Goal: Task Accomplishment & Management: Use online tool/utility

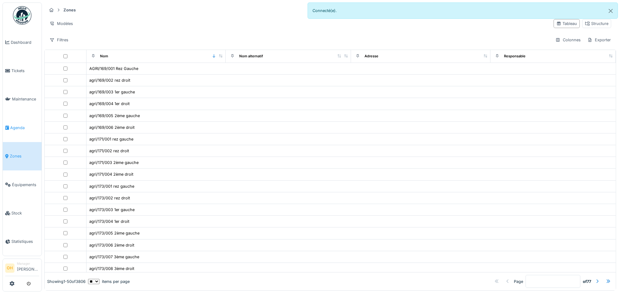
click at [16, 125] on span "Agenda" at bounding box center [24, 128] width 29 height 6
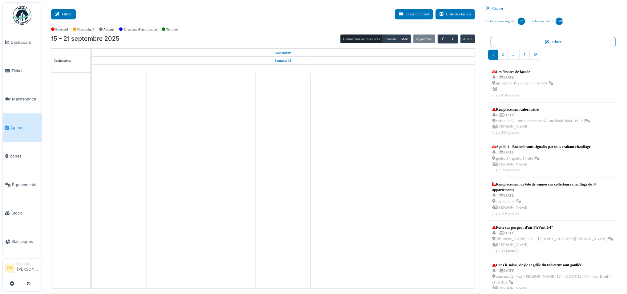
click at [67, 14] on button "Filtrer" at bounding box center [63, 14] width 25 height 10
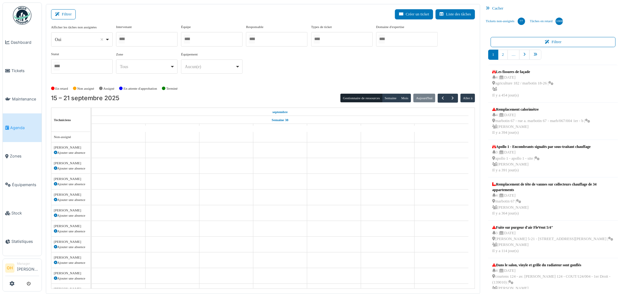
click at [145, 41] on div at bounding box center [147, 39] width 62 height 14
click at [214, 18] on div "Filtrer Créer un ticket Liste des tâches" at bounding box center [263, 16] width 424 height 15
click at [209, 32] on div at bounding box center [212, 39] width 62 height 14
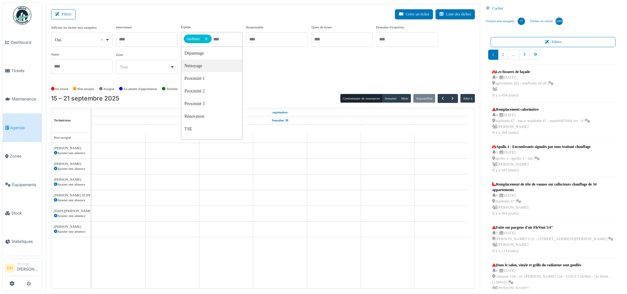
click at [298, 63] on div "Afficher les tâches non assignées *** Oui Remove item Oui Non Intervenant Abdel…" at bounding box center [263, 51] width 424 height 54
click at [442, 99] on span "button" at bounding box center [442, 98] width 5 height 5
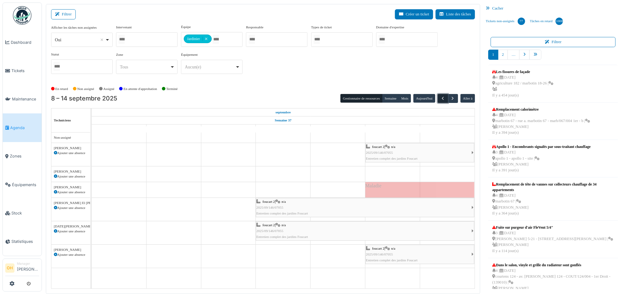
click at [442, 99] on span "button" at bounding box center [442, 98] width 5 height 5
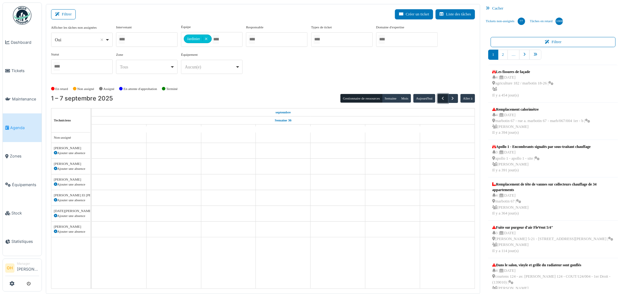
click at [442, 99] on span "button" at bounding box center [442, 98] width 5 height 5
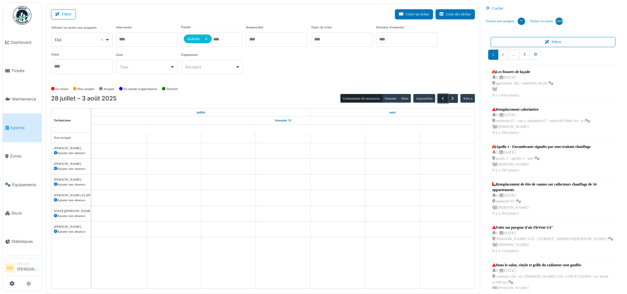
click at [442, 99] on span "button" at bounding box center [442, 98] width 5 height 5
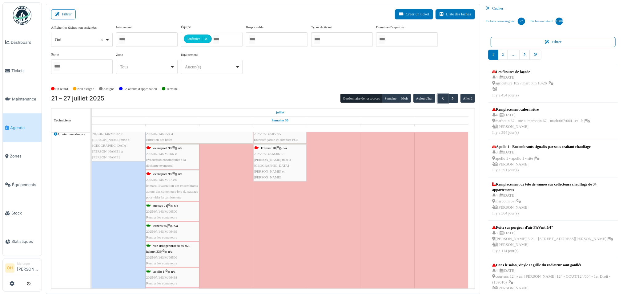
scroll to position [143, 0]
click at [161, 217] on span "Rentrer les conteneurs" at bounding box center [161, 218] width 31 height 4
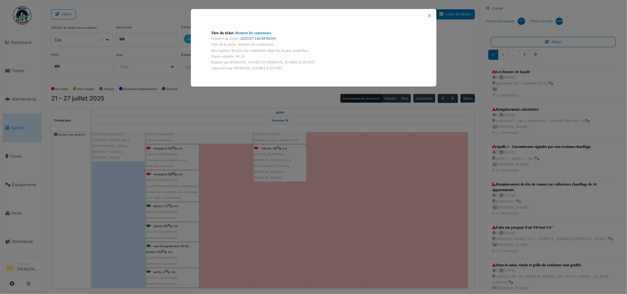
click at [252, 38] on link "2025/07/146/M/06500" at bounding box center [257, 38] width 35 height 4
click at [431, 17] on button "Close" at bounding box center [430, 15] width 8 height 8
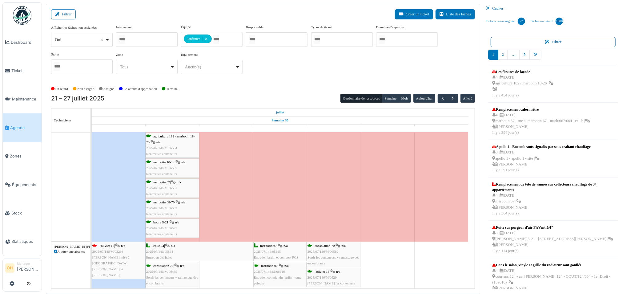
scroll to position [318, 0]
click at [175, 208] on span "2025/07/146/M/06503" at bounding box center [161, 208] width 31 height 4
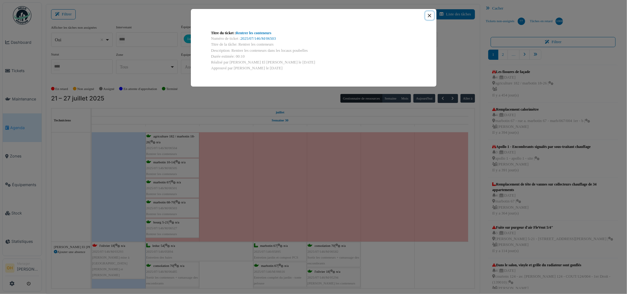
click at [433, 13] on button "Close" at bounding box center [430, 15] width 8 height 8
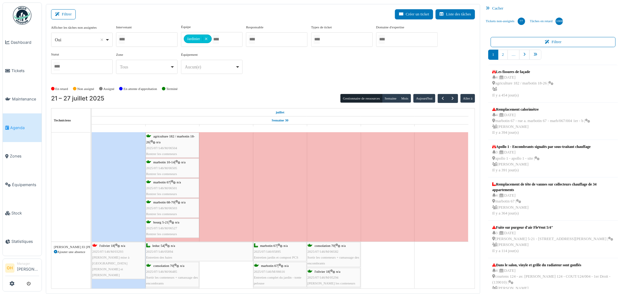
click at [177, 226] on span "2025/07/146/M/06527" at bounding box center [161, 228] width 31 height 4
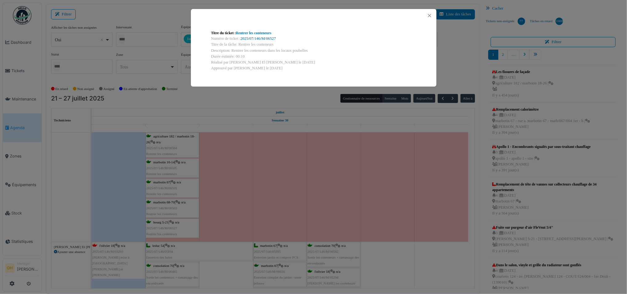
click at [270, 37] on link "2025/07/146/M/06527" at bounding box center [257, 38] width 35 height 4
click at [430, 17] on button "Close" at bounding box center [430, 15] width 8 height 8
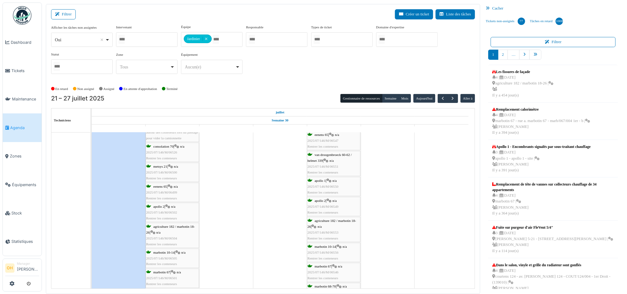
scroll to position [857, 0]
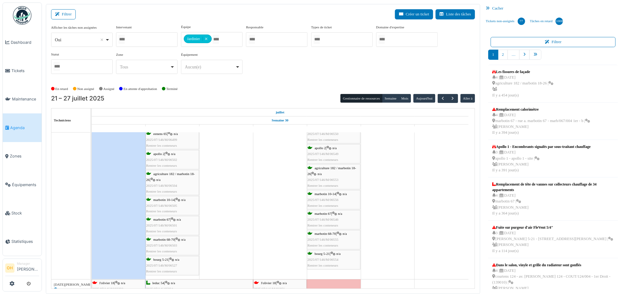
click at [335, 246] on span "Rentrer les conteneurs" at bounding box center [323, 246] width 31 height 4
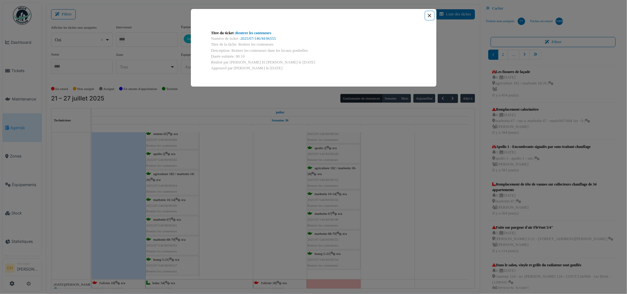
click at [430, 14] on button "Close" at bounding box center [430, 15] width 8 height 8
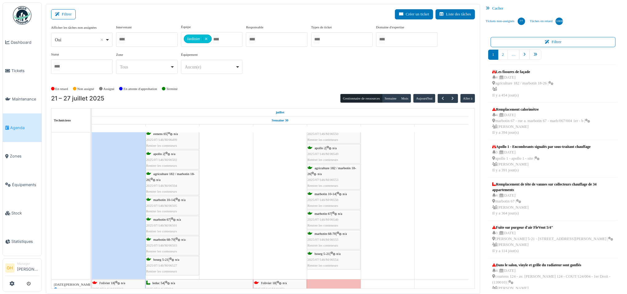
click at [329, 267] on span "Rentrer les conteneurs" at bounding box center [323, 266] width 31 height 4
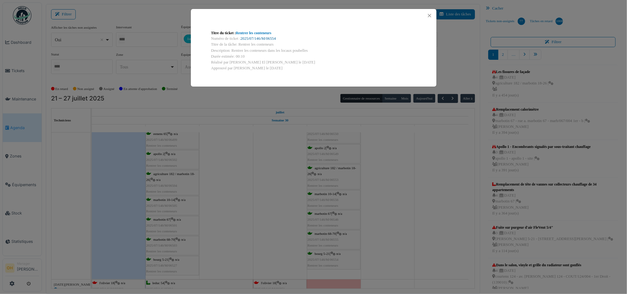
click at [269, 38] on link "2025/07/146/M/06554" at bounding box center [257, 38] width 35 height 4
click at [432, 17] on button "Close" at bounding box center [430, 15] width 8 height 8
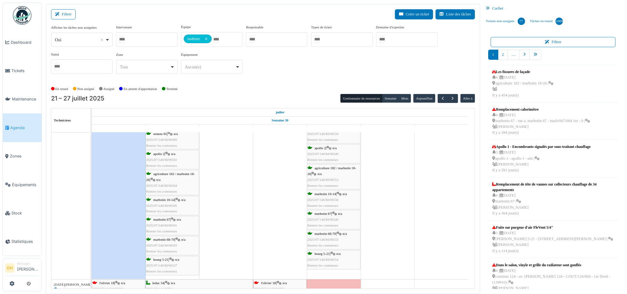
scroll to position [824, 0]
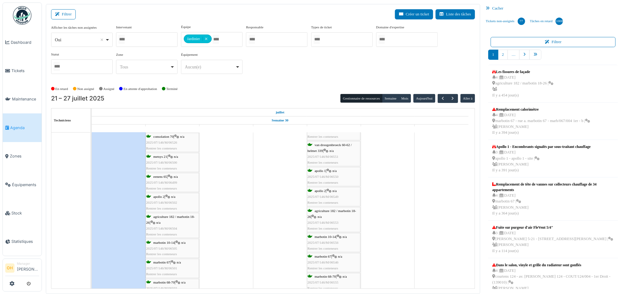
click at [334, 195] on span "2025/07/146/M/06549" at bounding box center [323, 197] width 31 height 4
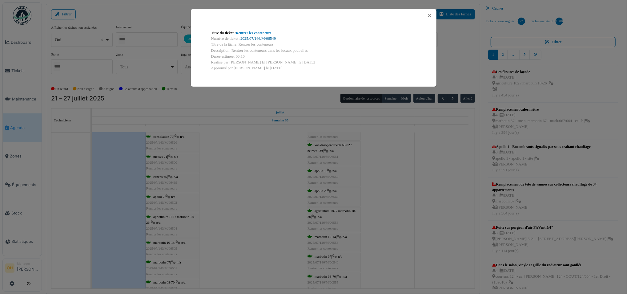
click at [260, 40] on link "2025/07/146/M/06549" at bounding box center [257, 38] width 35 height 4
click at [429, 15] on button "Close" at bounding box center [430, 15] width 8 height 8
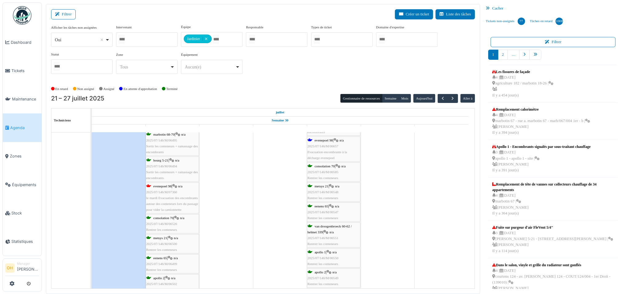
scroll to position [740, 0]
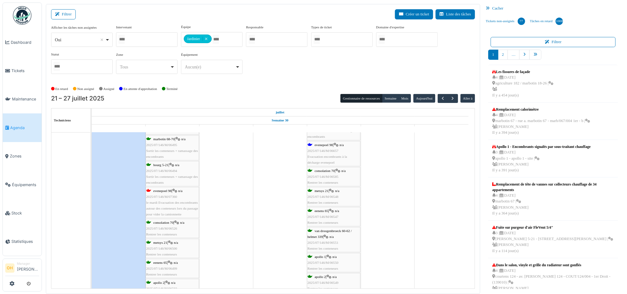
click at [338, 196] on span "2025/07/146/M/06548" at bounding box center [323, 197] width 31 height 4
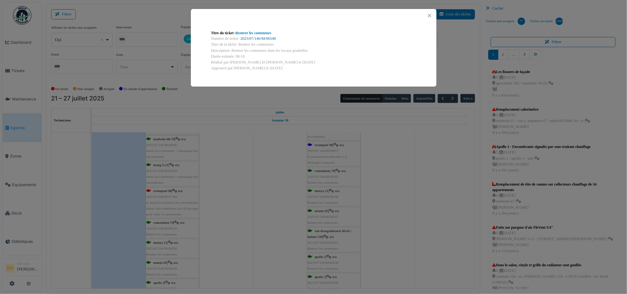
click at [248, 38] on link "2025/07/146/M/06548" at bounding box center [257, 38] width 35 height 4
click at [430, 16] on button "Close" at bounding box center [430, 15] width 8 height 8
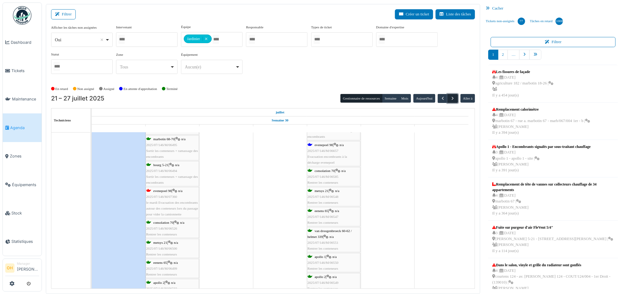
click at [455, 96] on span "button" at bounding box center [452, 98] width 5 height 5
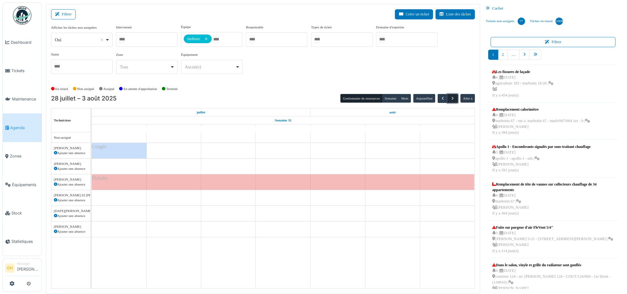
click at [455, 96] on span "button" at bounding box center [452, 98] width 5 height 5
click at [455, 97] on span "button" at bounding box center [452, 98] width 5 height 5
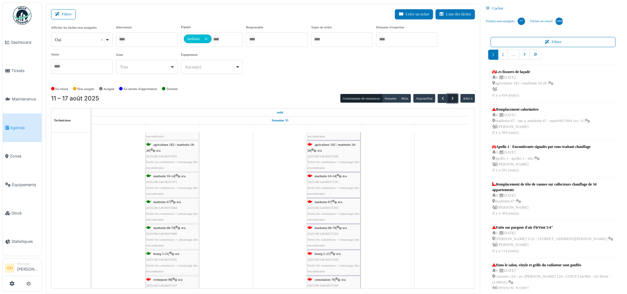
click at [452, 99] on span "button" at bounding box center [452, 98] width 5 height 5
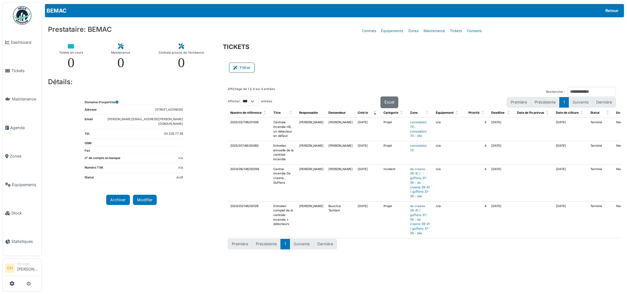
select select "***"
